Goal: Find specific page/section: Find specific page/section

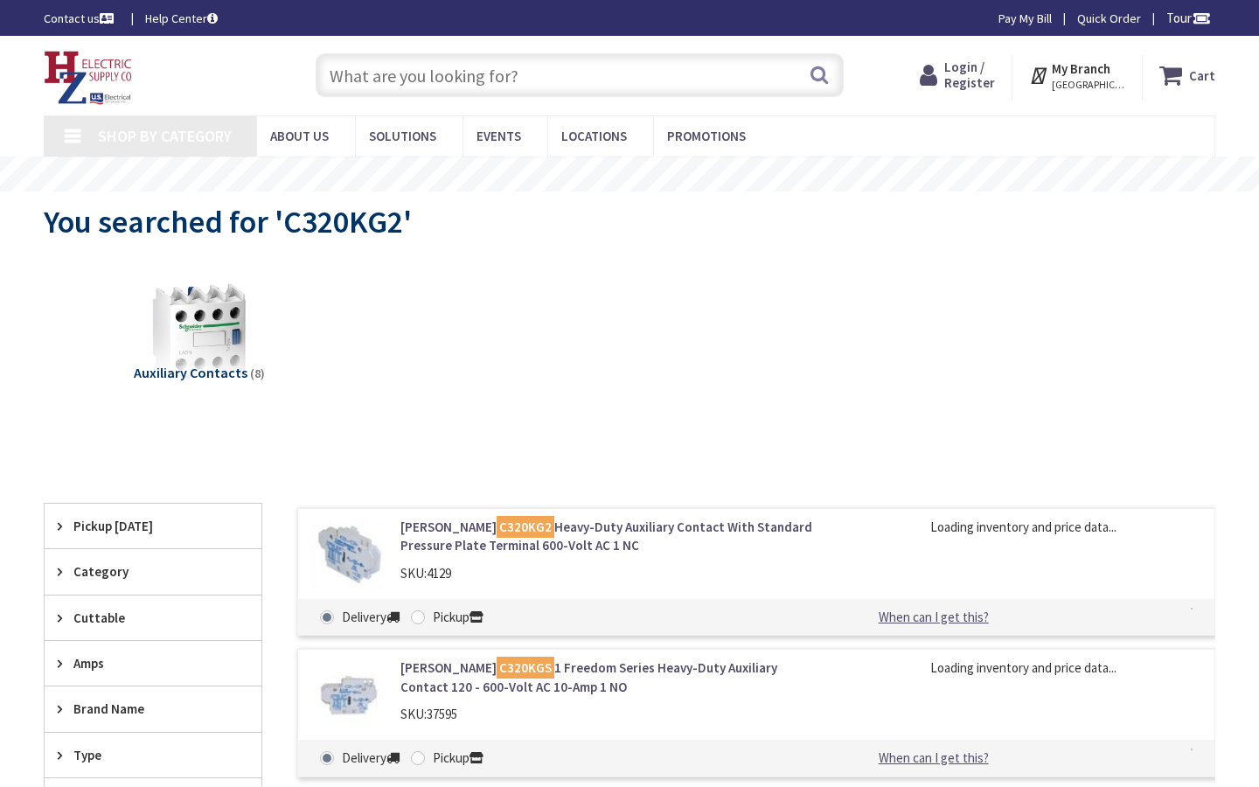
type input "a Alder St, Honolulu, HI 96814, USA"
